Goal: Task Accomplishment & Management: Manage account settings

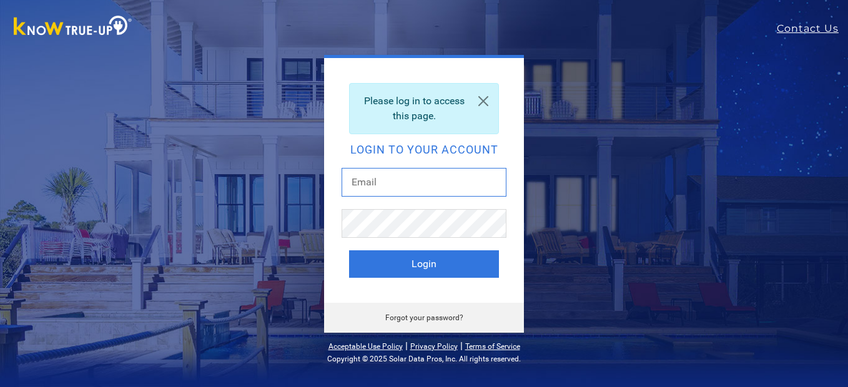
click at [380, 176] on input "text" at bounding box center [424, 182] width 165 height 29
type input "beardad@att.net"
click at [349, 250] on button "Login" at bounding box center [424, 263] width 150 height 27
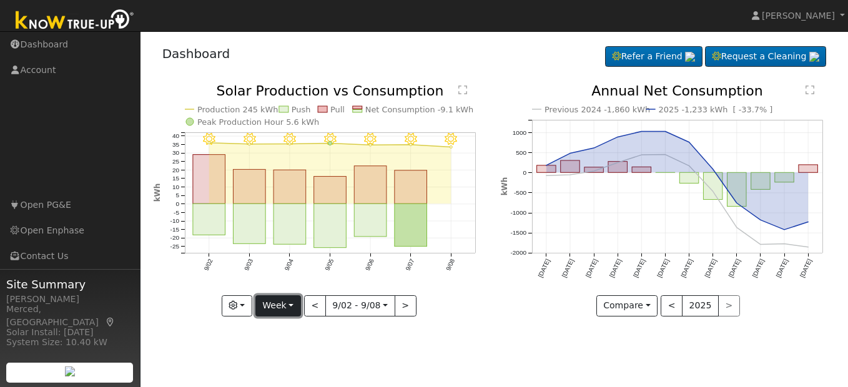
click at [284, 298] on button "Week" at bounding box center [278, 305] width 46 height 21
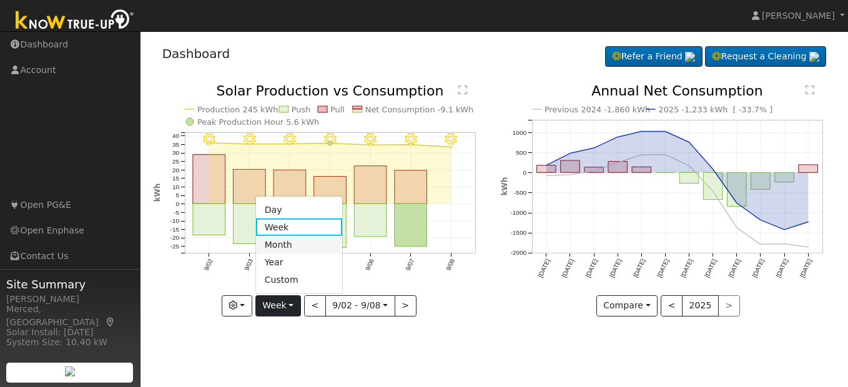
click at [289, 251] on link "Month" at bounding box center [299, 244] width 87 height 17
click at [0, 0] on div at bounding box center [0, 0] width 0 height 0
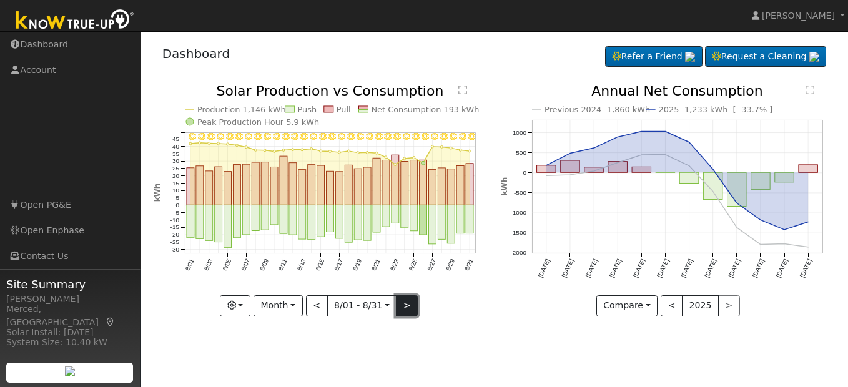
click at [403, 305] on button ">" at bounding box center [407, 305] width 22 height 21
type input "2025-09-01"
click at [0, 0] on div at bounding box center [0, 0] width 0 height 0
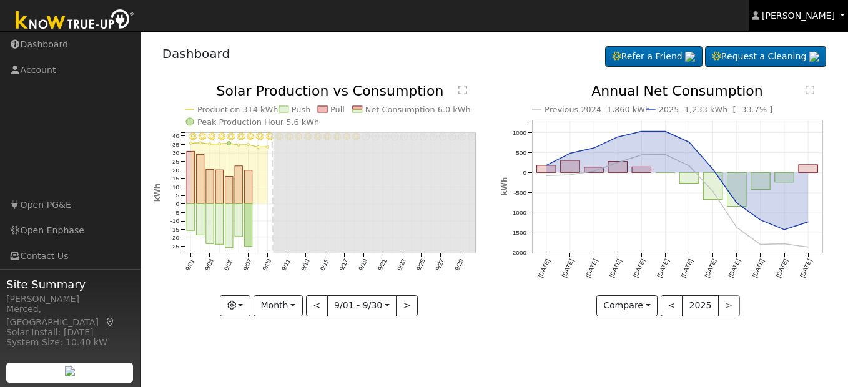
click at [791, 17] on span "James Mendoza" at bounding box center [798, 16] width 73 height 10
click at [783, 16] on span "James Mendoza" at bounding box center [798, 16] width 73 height 10
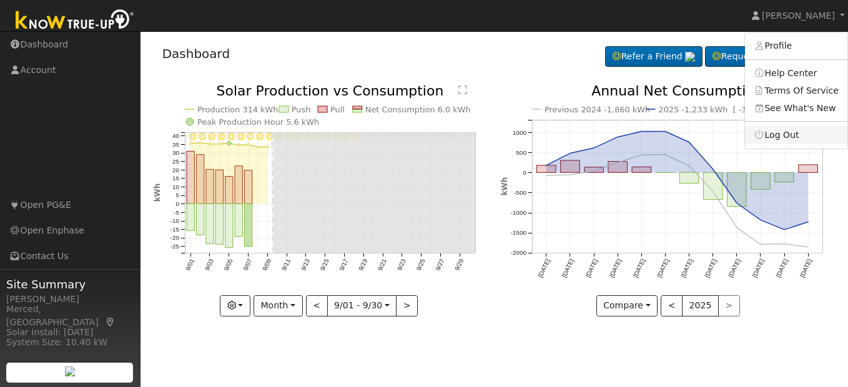
click at [793, 134] on link "Log Out" at bounding box center [796, 134] width 102 height 17
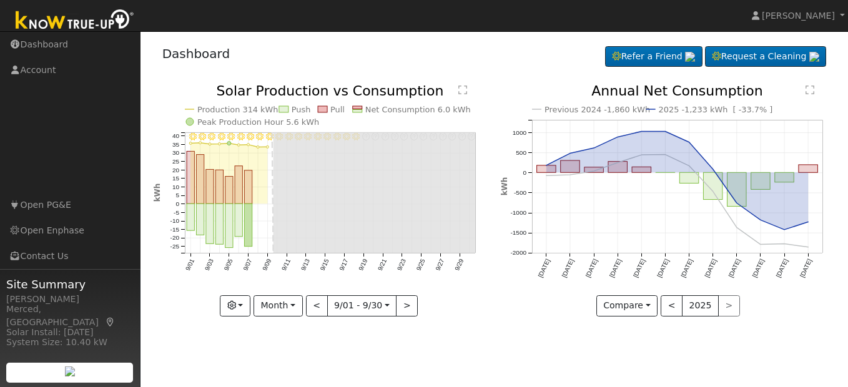
click at [793, 134] on icon "Previous 2024 -1,860 kWh 2025 -1,233 kWh [ -33.7% ] Sep '24 Oct '24 Nov '24 Dec…" at bounding box center [668, 196] width 334 height 224
